Goal: Task Accomplishment & Management: Complete application form

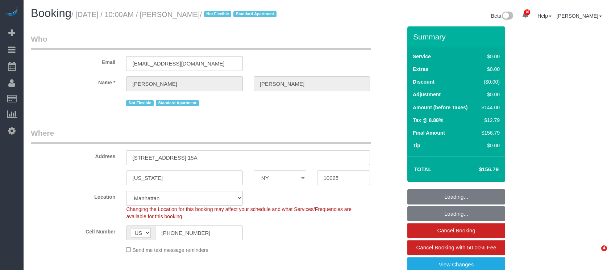
select select "NY"
select select "1"
select select "number:89"
select select "number:70"
select select "number:15"
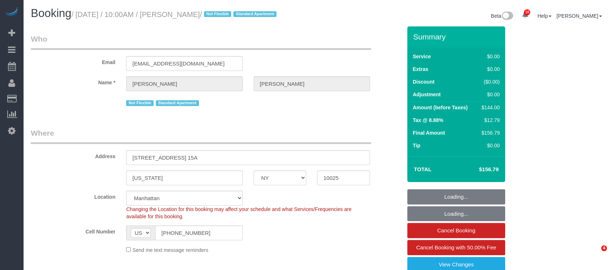
select select "number:6"
select select "spot1"
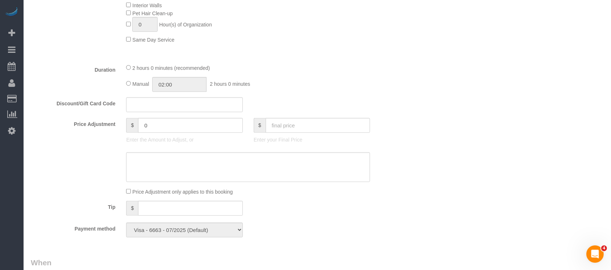
scroll to position [483, 0]
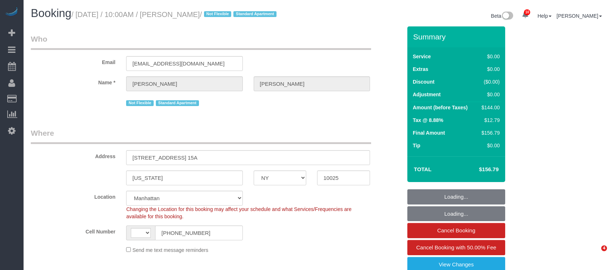
select select "NY"
select select "object:477"
select select "string:stripe-pm_1QW6m64VGloSiKo7rt7J6XTz"
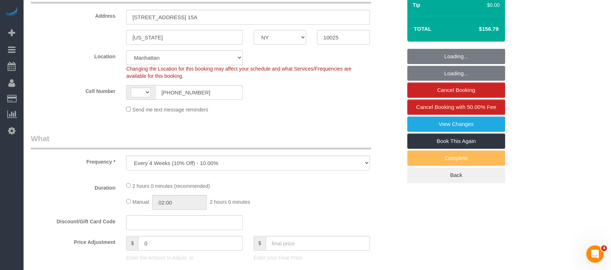
select select "string:US"
select select "spot1"
select select "number:89"
select select "number:70"
select select "number:15"
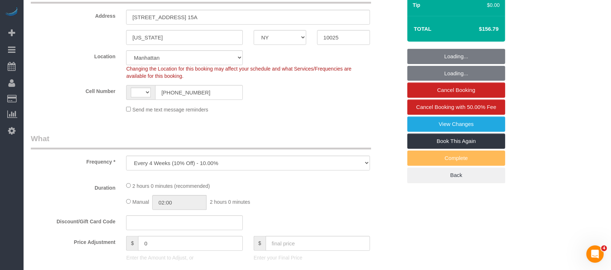
select select "number:6"
select select "object:877"
select select "1"
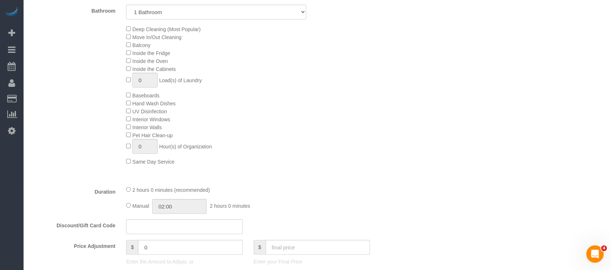
scroll to position [435, 0]
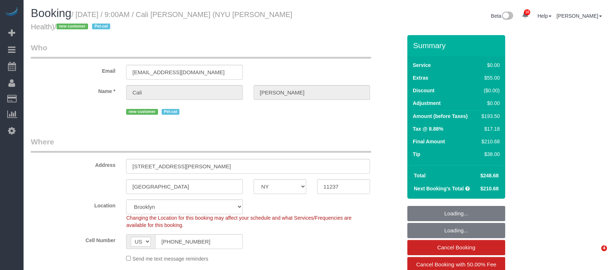
select select "NY"
select select "spot1"
select select "number:56"
select select "number:71"
select select "number:14"
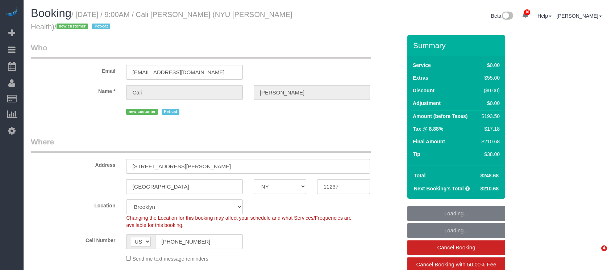
select select "number:5"
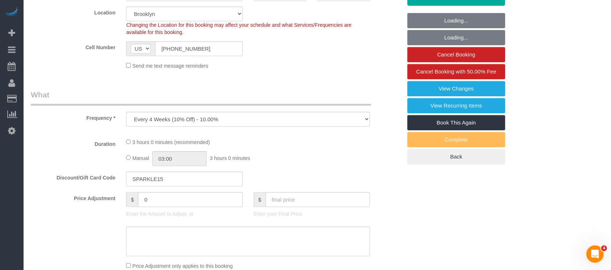
select select "1"
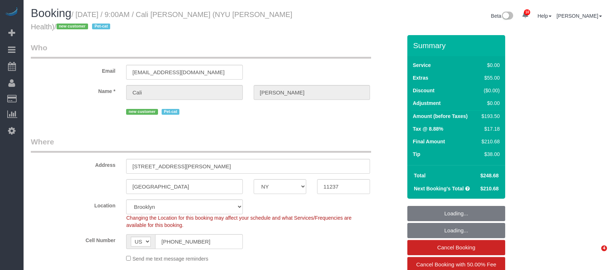
select select "NY"
select select "spot43"
select select "number:56"
select select "number:71"
select select "number:14"
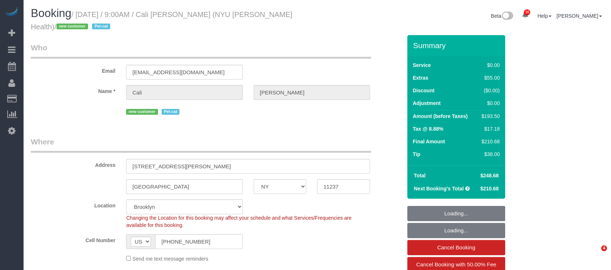
select select "number:5"
select select "1"
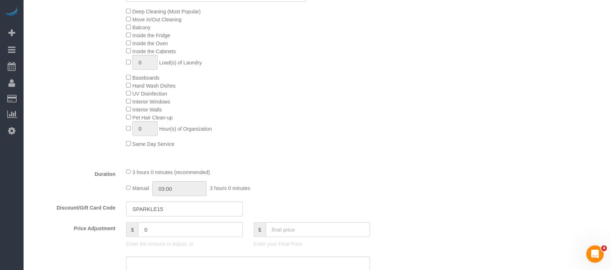
scroll to position [386, 0]
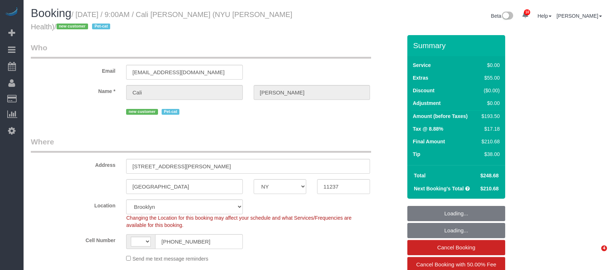
select select "NY"
select select "number:56"
select select "number:71"
select select "number:14"
select select "number:5"
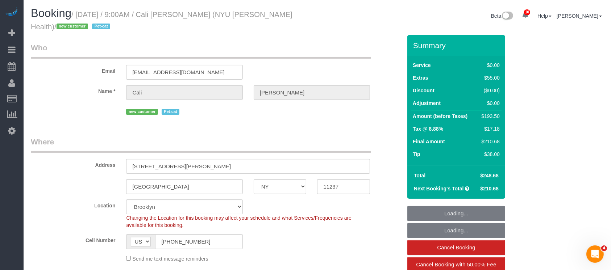
select select "string:[GEOGRAPHIC_DATA]"
select select "object:627"
select select "1"
select select "string:stripe-pm_1S2wQC4VGloSiKo71sbBOz8w"
select select "spot1"
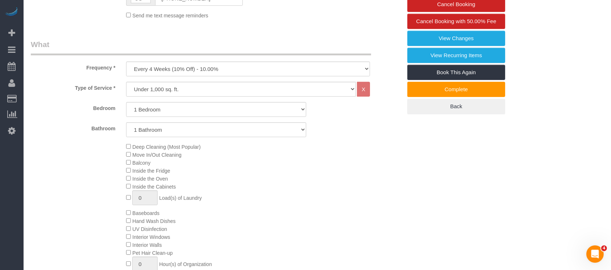
scroll to position [241, 0]
